Goal: Transaction & Acquisition: Purchase product/service

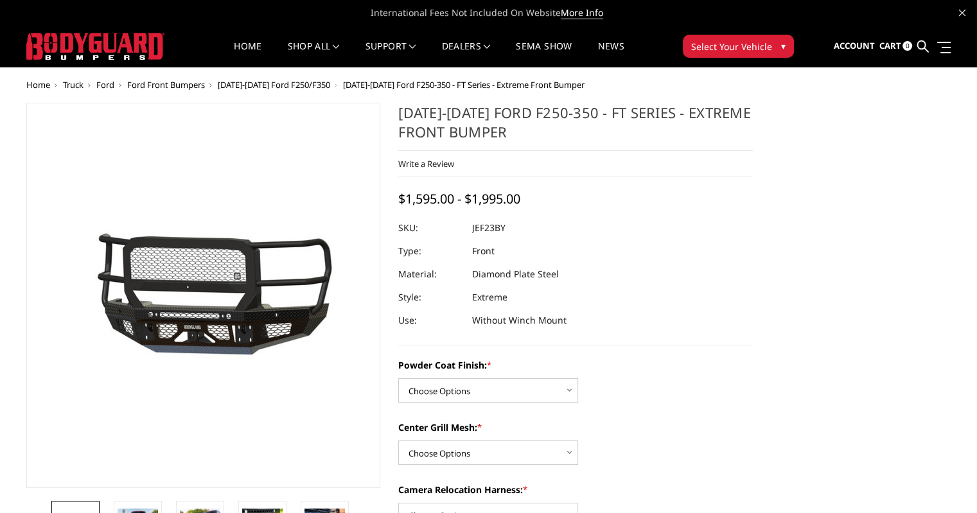
click at [299, 86] on span "[DATE]-[DATE] Ford F250/F350" at bounding box center [274, 85] width 112 height 12
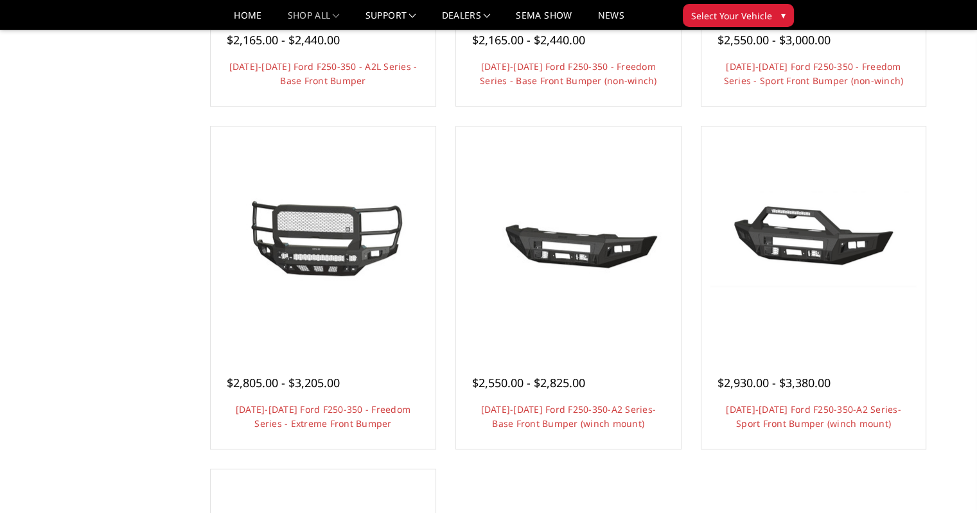
scroll to position [771, 0]
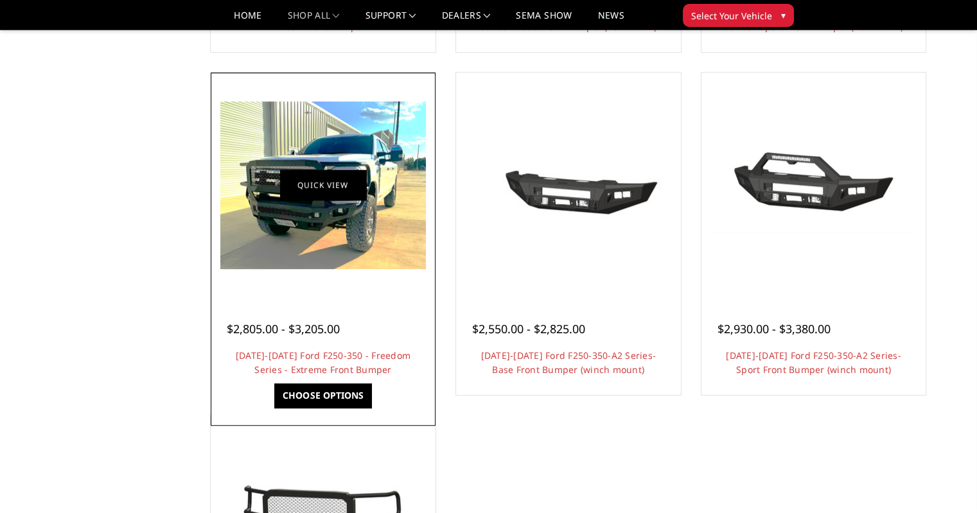
click at [312, 195] on link "Quick view" at bounding box center [323, 185] width 86 height 30
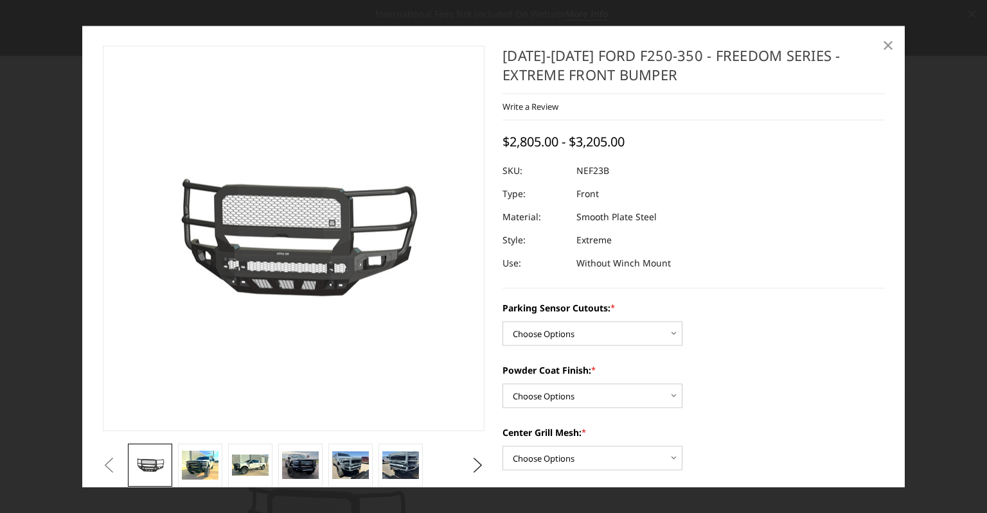
click at [887, 46] on span "×" at bounding box center [888, 45] width 12 height 28
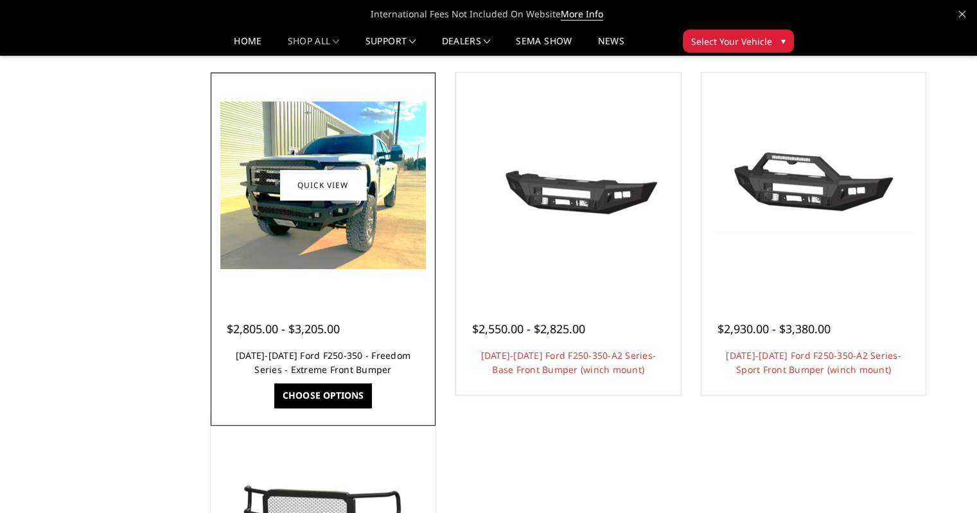
click at [285, 357] on link "2023-2025 Ford F250-350 - Freedom Series - Extreme Front Bumper" at bounding box center [323, 363] width 175 height 26
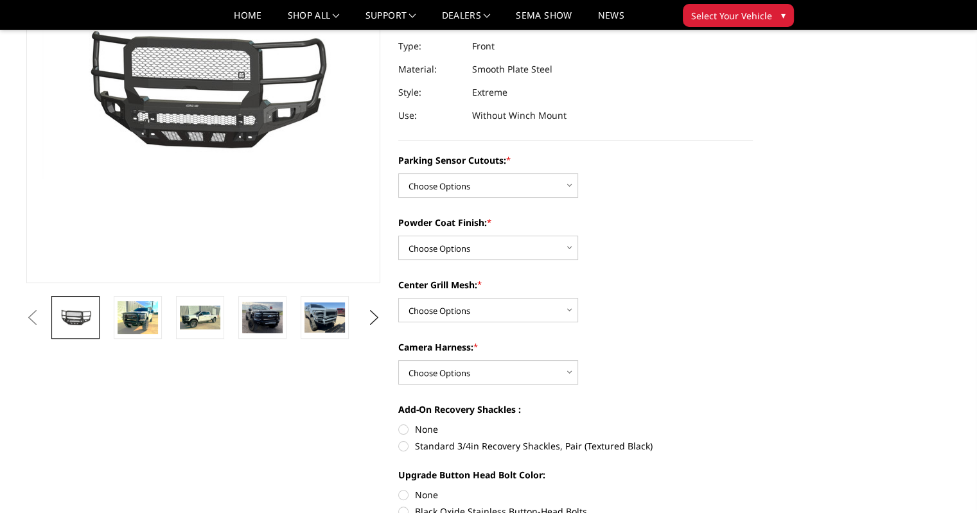
scroll to position [193, 0]
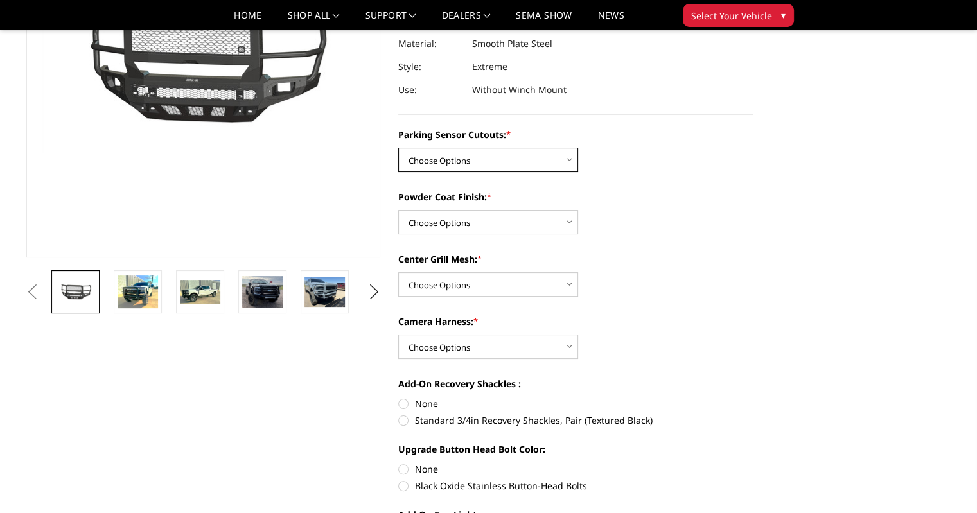
click at [523, 158] on select "Choose Options No - Without Parking Sensor Cutouts Yes - With Parking Sensor Cu…" at bounding box center [488, 160] width 180 height 24
select select "2583"
click at [398, 148] on select "Choose Options No - Without Parking Sensor Cutouts Yes - With Parking Sensor Cu…" at bounding box center [488, 160] width 180 height 24
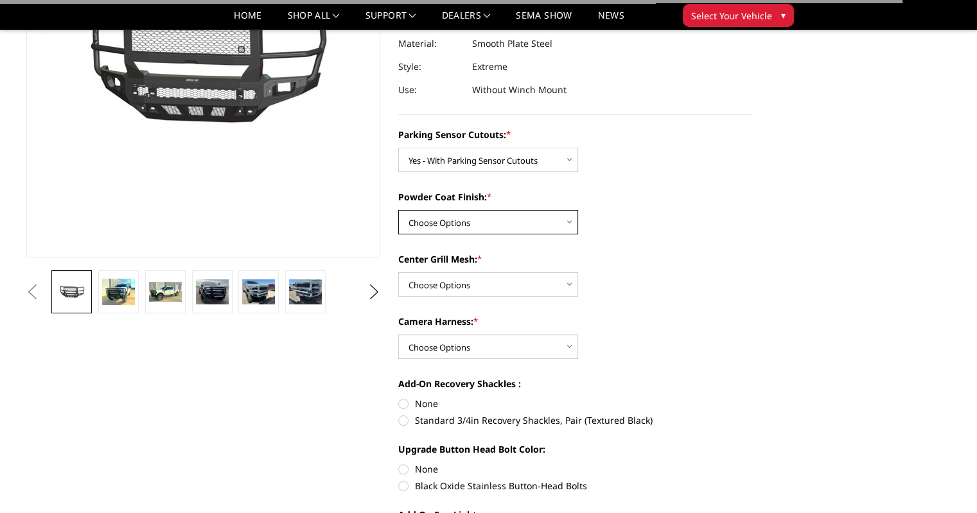
click at [499, 220] on select "Choose Options Bare Metal Textured Black Powder Coat" at bounding box center [488, 222] width 180 height 24
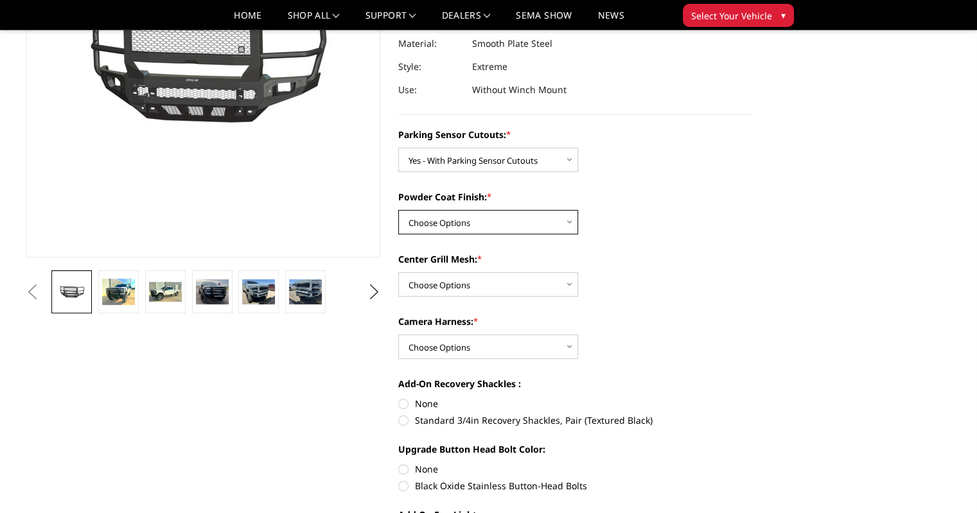
select select "2585"
click at [398, 210] on select "Choose Options Bare Metal Textured Black Powder Coat" at bounding box center [488, 222] width 180 height 24
click at [488, 284] on select "Choose Options With Center Grill Mesh Without Center Grill Mesh" at bounding box center [488, 284] width 180 height 24
select select "2586"
click at [398, 272] on select "Choose Options With Center Grill Mesh Without Center Grill Mesh" at bounding box center [488, 284] width 180 height 24
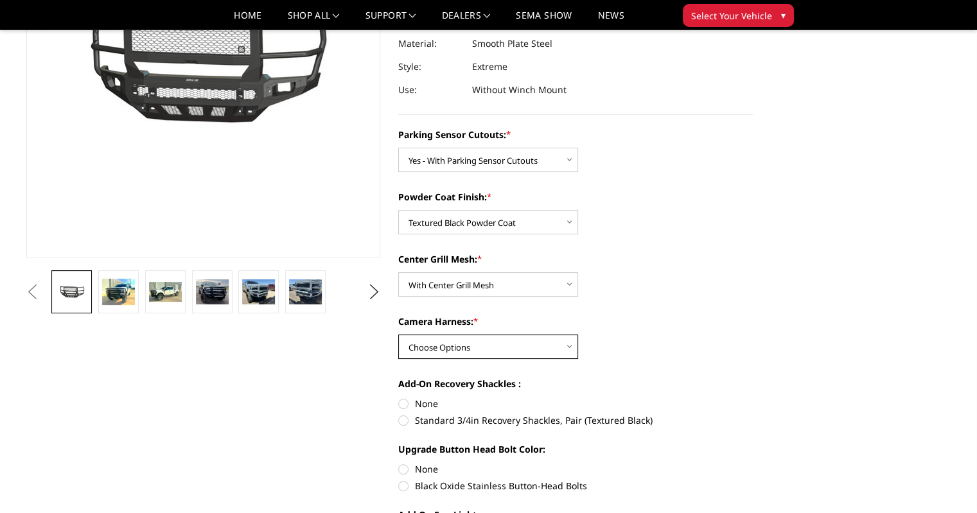
click at [486, 350] on select "Choose Options WITH Camera Harness WITHOUT Camera Harness" at bounding box center [488, 347] width 180 height 24
select select "2588"
click at [398, 335] on select "Choose Options WITH Camera Harness WITHOUT Camera Harness" at bounding box center [488, 347] width 180 height 24
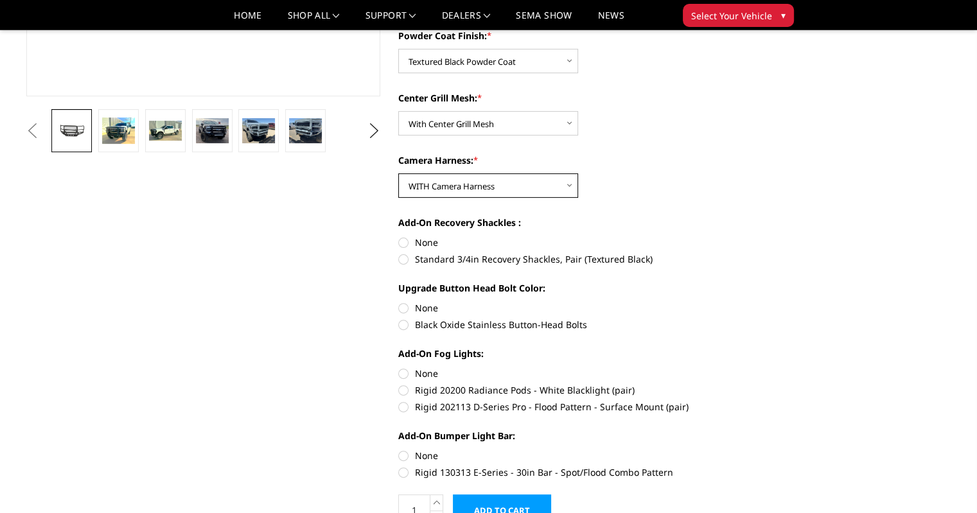
scroll to position [386, 0]
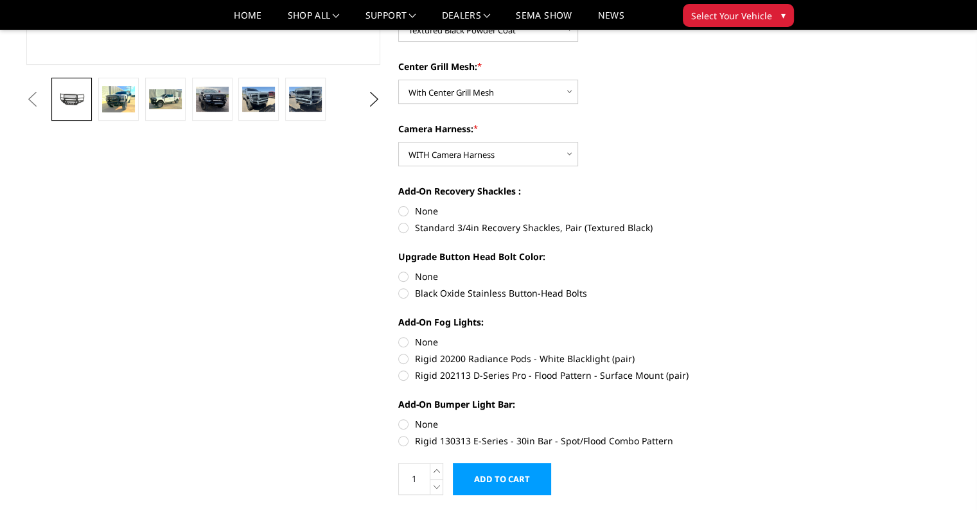
click at [402, 209] on label "None" at bounding box center [575, 210] width 355 height 13
click at [399, 205] on input "None" at bounding box center [398, 204] width 1 height 1
radio input "true"
click at [401, 298] on label "Black Oxide Stainless Button-Head Bolts" at bounding box center [575, 293] width 355 height 13
click at [753, 271] on input "Black Oxide Stainless Button-Head Bolts" at bounding box center [753, 270] width 1 height 1
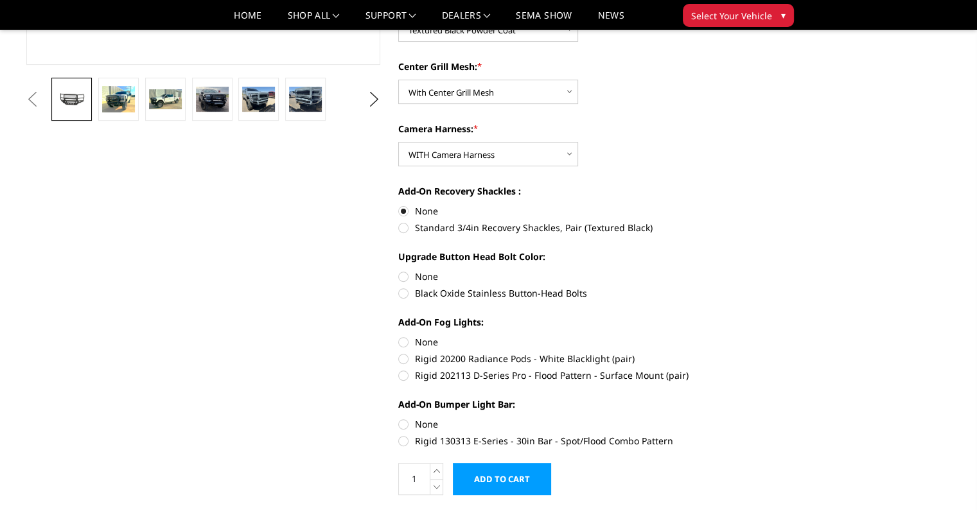
radio input "true"
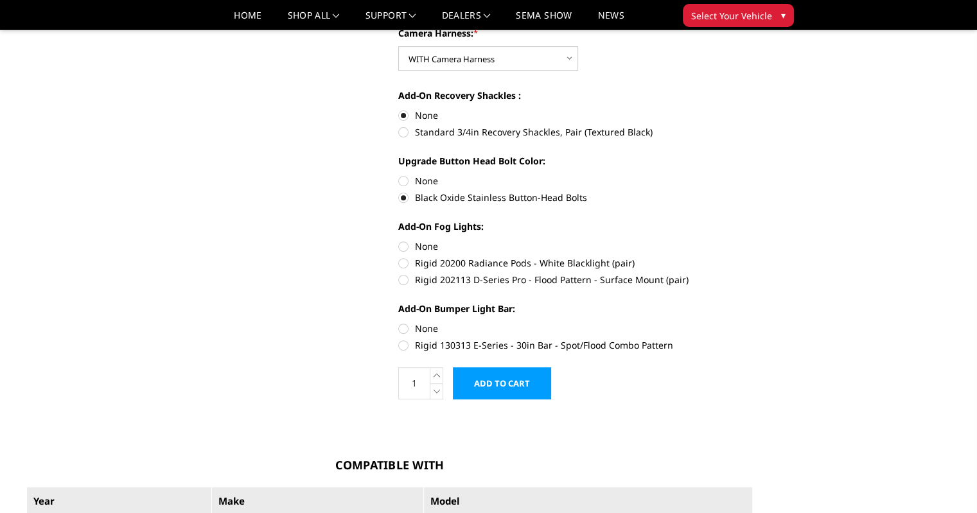
scroll to position [514, 0]
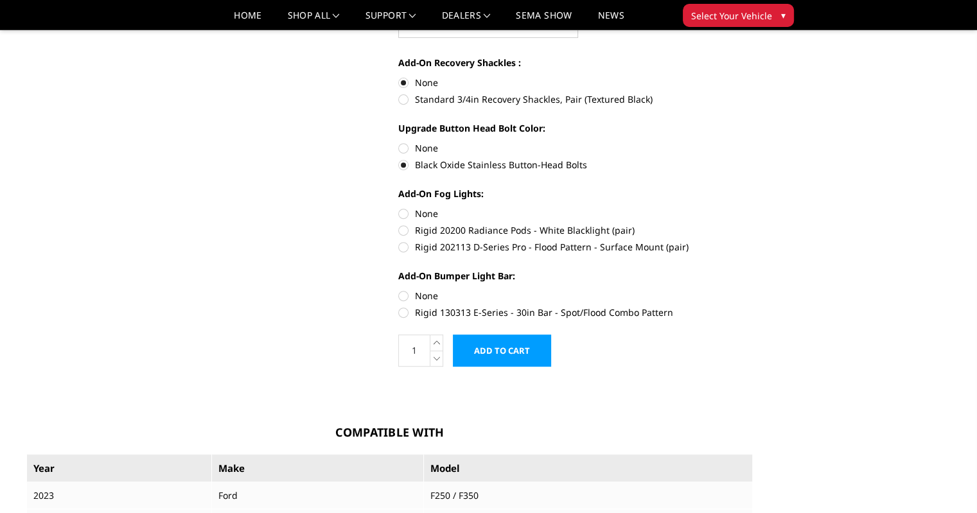
click at [403, 211] on label "None" at bounding box center [575, 213] width 355 height 13
click at [399, 208] on input "None" at bounding box center [398, 207] width 1 height 1
radio input "true"
click at [405, 299] on label "None" at bounding box center [575, 295] width 355 height 13
click at [399, 290] on input "None" at bounding box center [398, 289] width 1 height 1
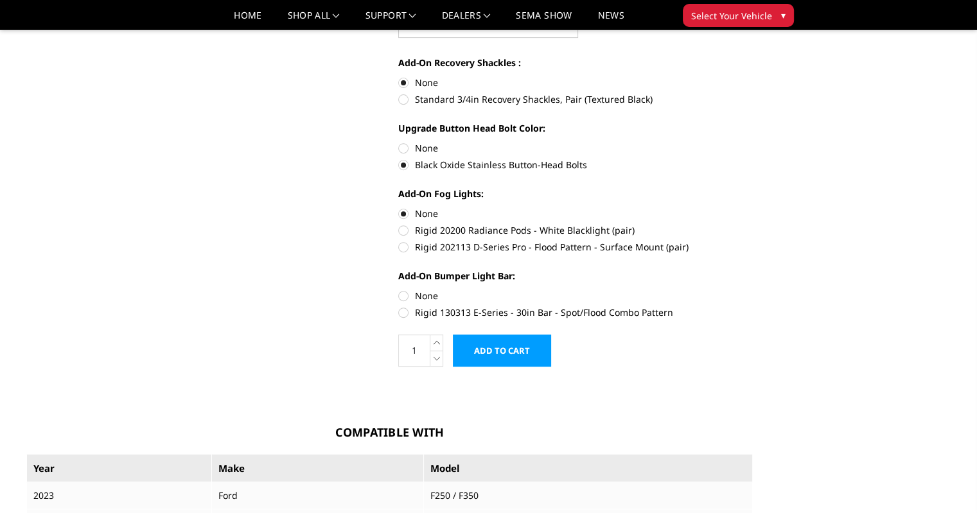
radio input "true"
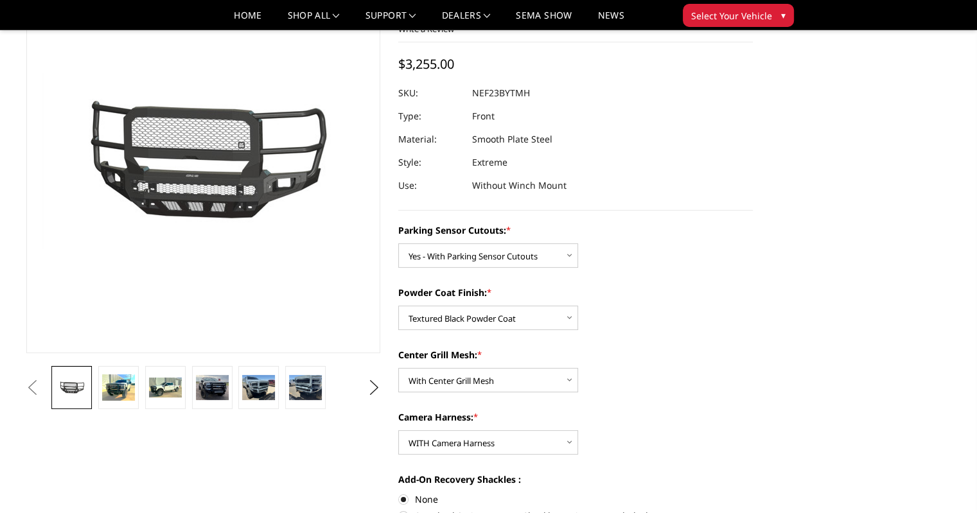
scroll to position [0, 0]
